Goal: Check status: Check status

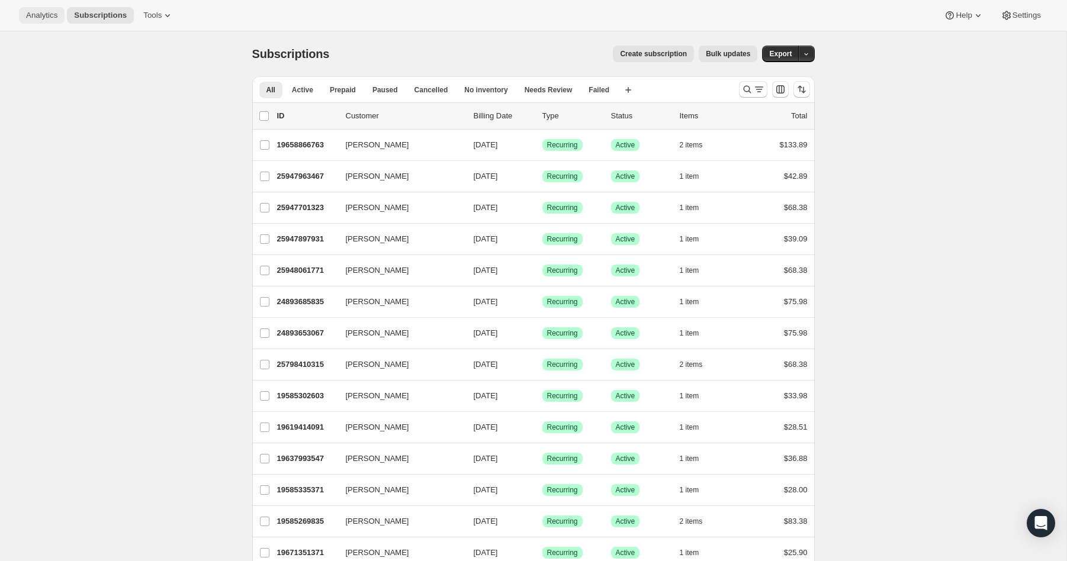
click at [47, 17] on span "Analytics" at bounding box center [41, 15] width 31 height 9
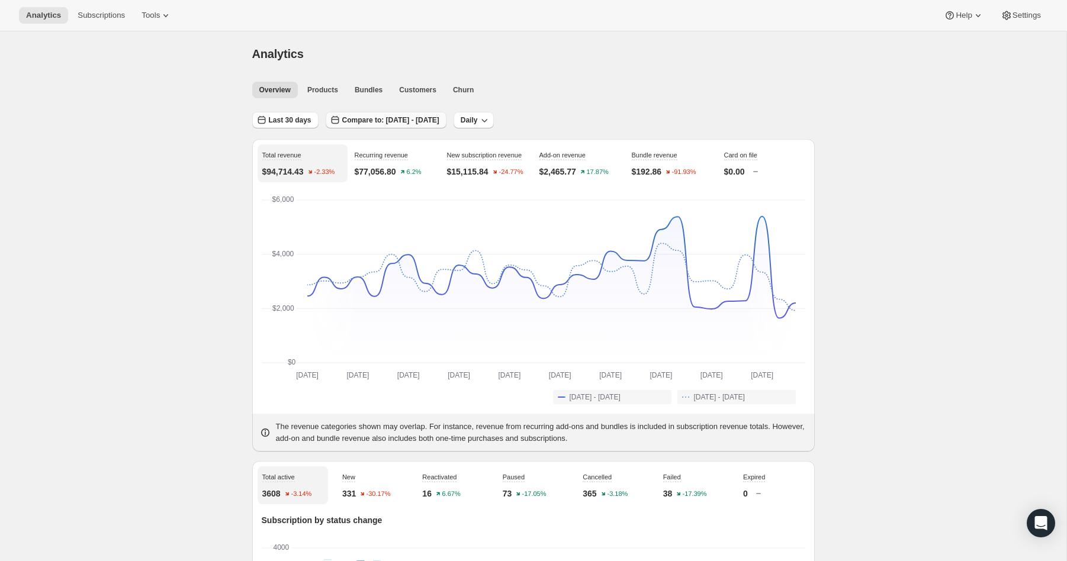
click at [439, 124] on span "Compare to: [DATE] - [DATE]" at bounding box center [390, 119] width 97 height 9
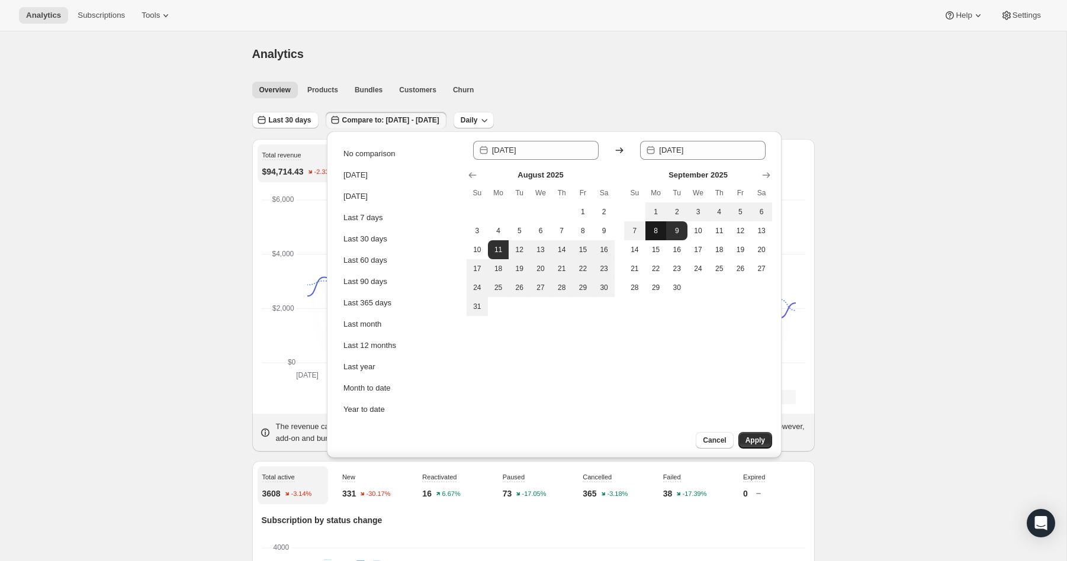
drag, startPoint x: 655, startPoint y: 210, endPoint x: 664, endPoint y: 223, distance: 15.4
click at [655, 211] on span "1" at bounding box center [656, 211] width 12 height 9
type input "[DATE]"
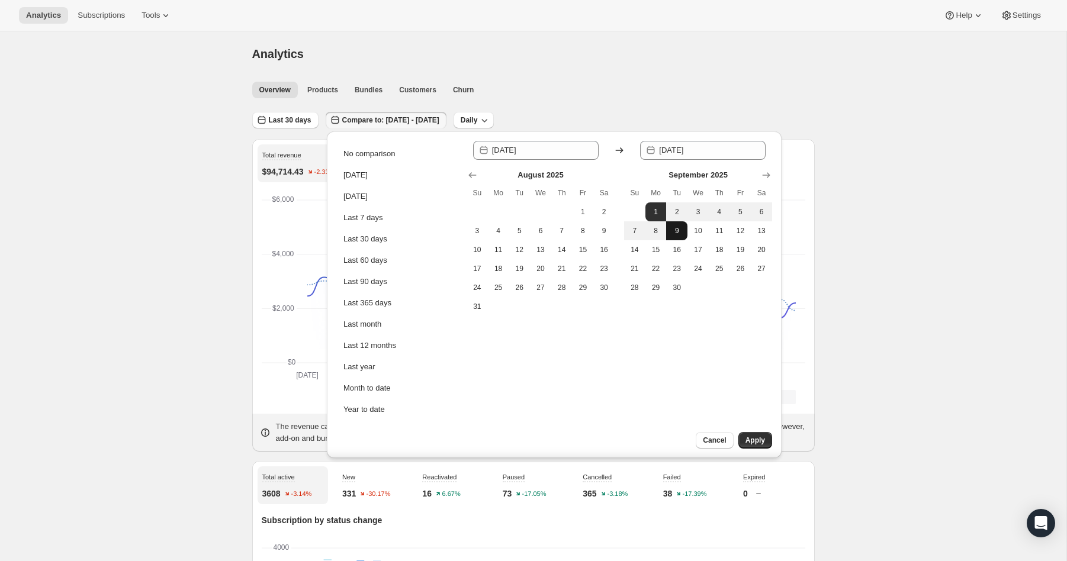
click at [674, 232] on span "9" at bounding box center [677, 230] width 12 height 9
type input "[DATE]"
click at [760, 443] on span "Apply" at bounding box center [755, 440] width 20 height 9
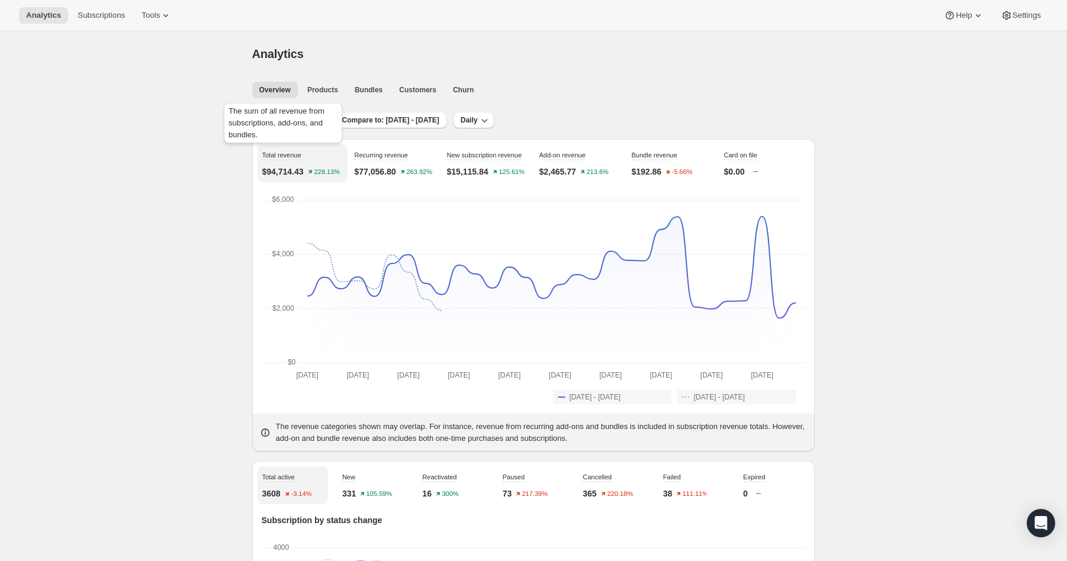
click at [300, 126] on div "The sum of all revenue from subscriptions, add-ons, and bundles." at bounding box center [282, 126] width 123 height 50
click at [298, 121] on span "Last 30 days" at bounding box center [290, 119] width 43 height 9
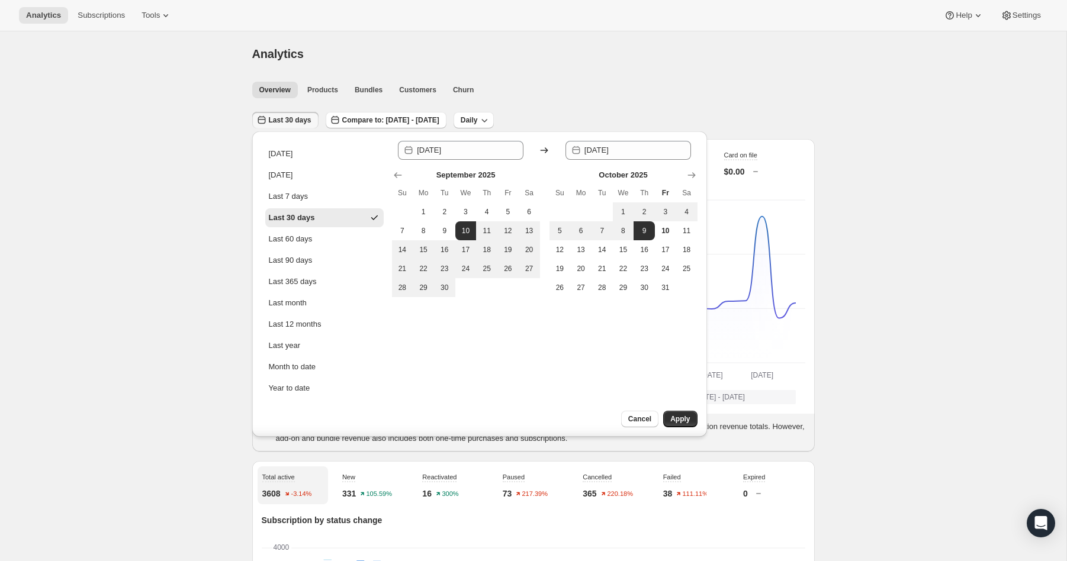
drag, startPoint x: 626, startPoint y: 207, endPoint x: 634, endPoint y: 223, distance: 18.0
click at [626, 207] on button "1" at bounding box center [623, 212] width 21 height 19
type input "[DATE]"
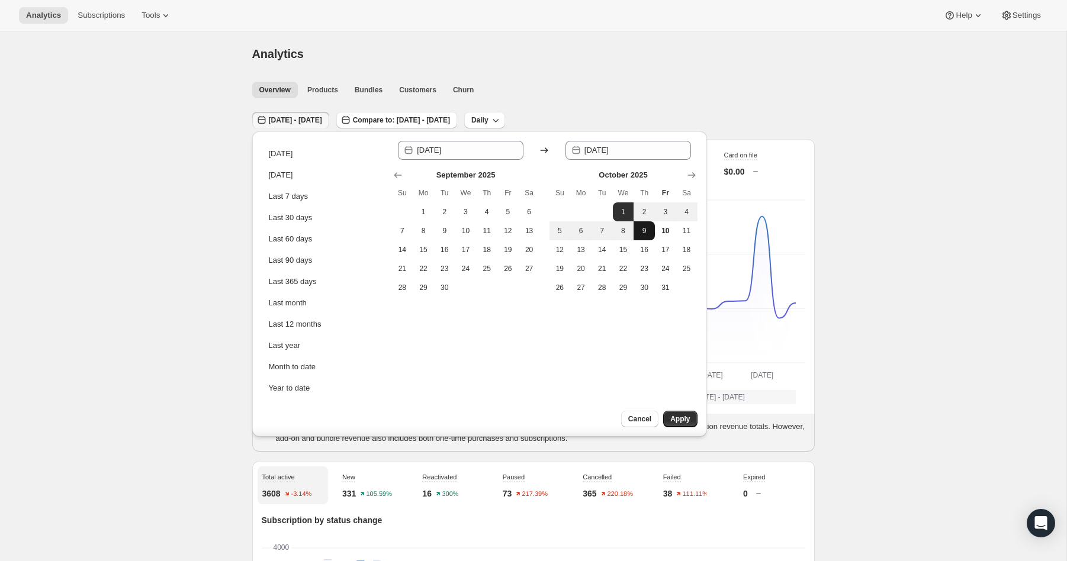
click at [644, 231] on span "9" at bounding box center [644, 230] width 12 height 9
type input "[DATE]"
click at [686, 420] on span "Apply" at bounding box center [680, 418] width 20 height 9
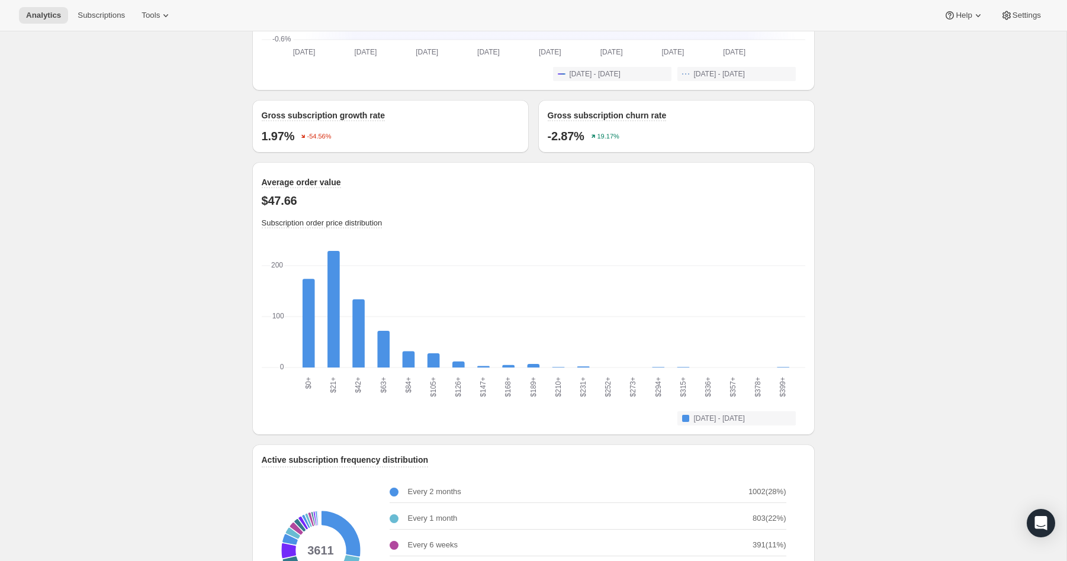
scroll to position [1074, 0]
